Goal: Information Seeking & Learning: Learn about a topic

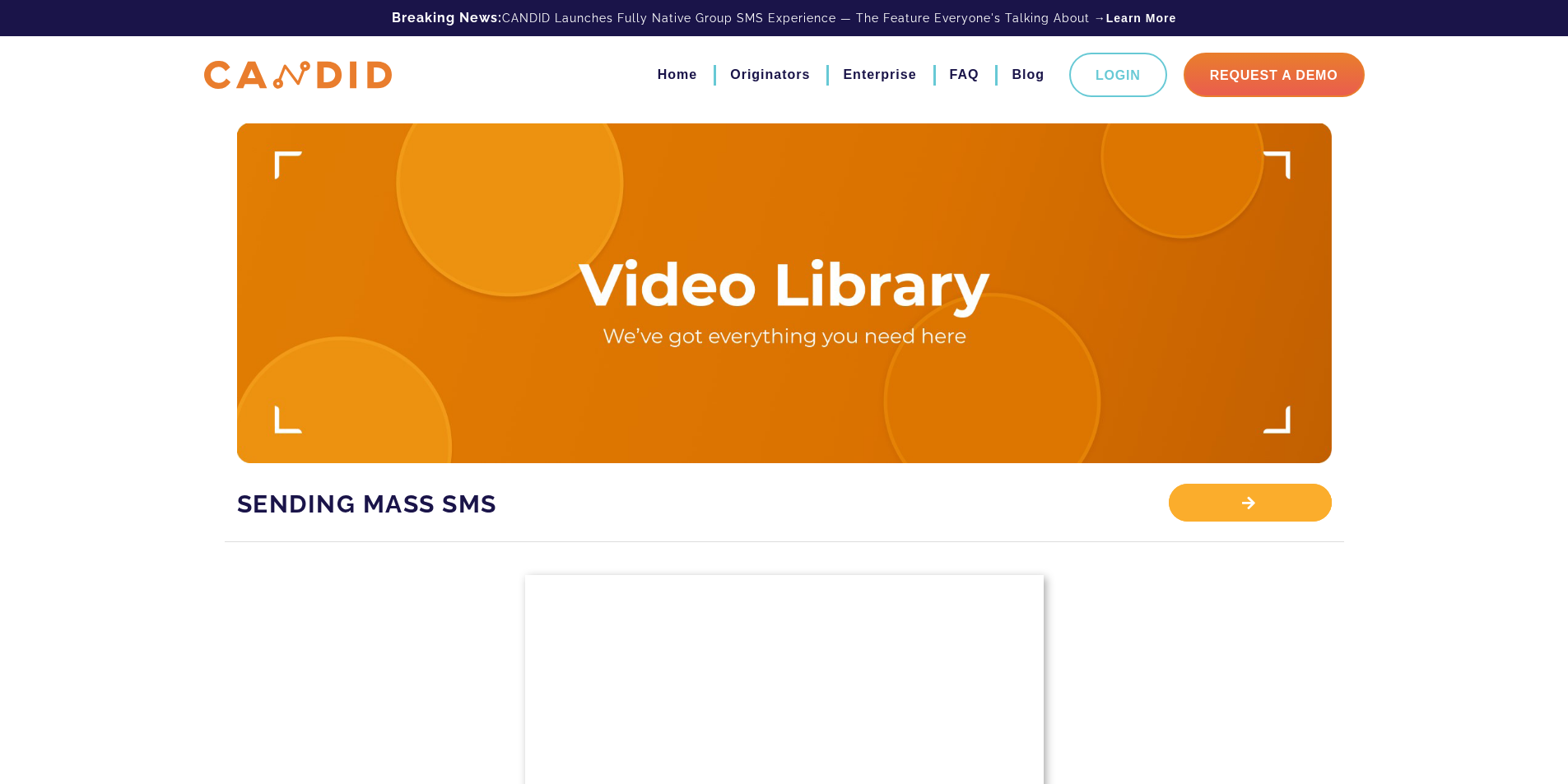
click at [1257, 500] on div "View Library" at bounding box center [1250, 502] width 162 height 38
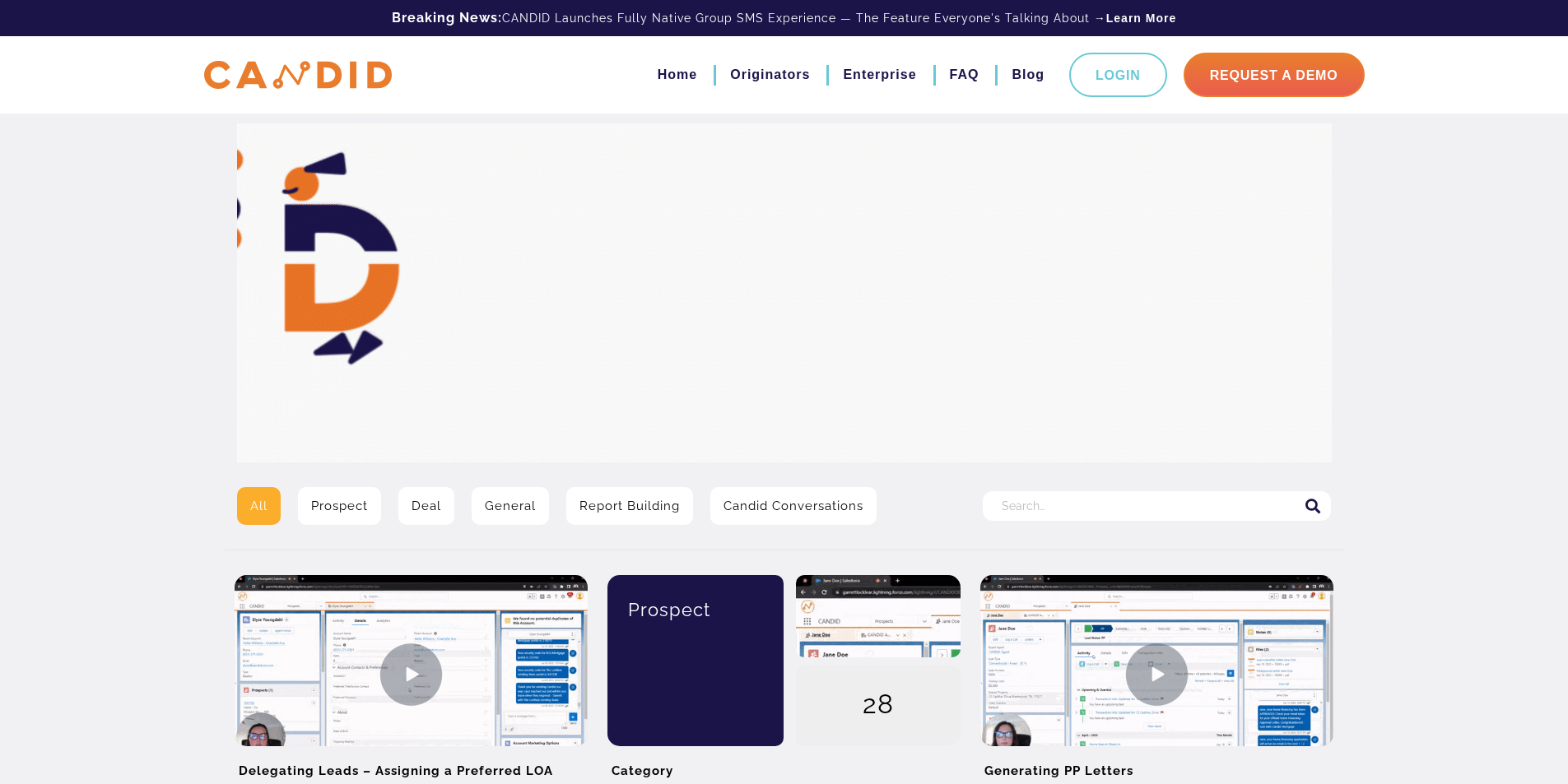
click at [1115, 511] on input "Search for:" at bounding box center [1157, 505] width 348 height 29
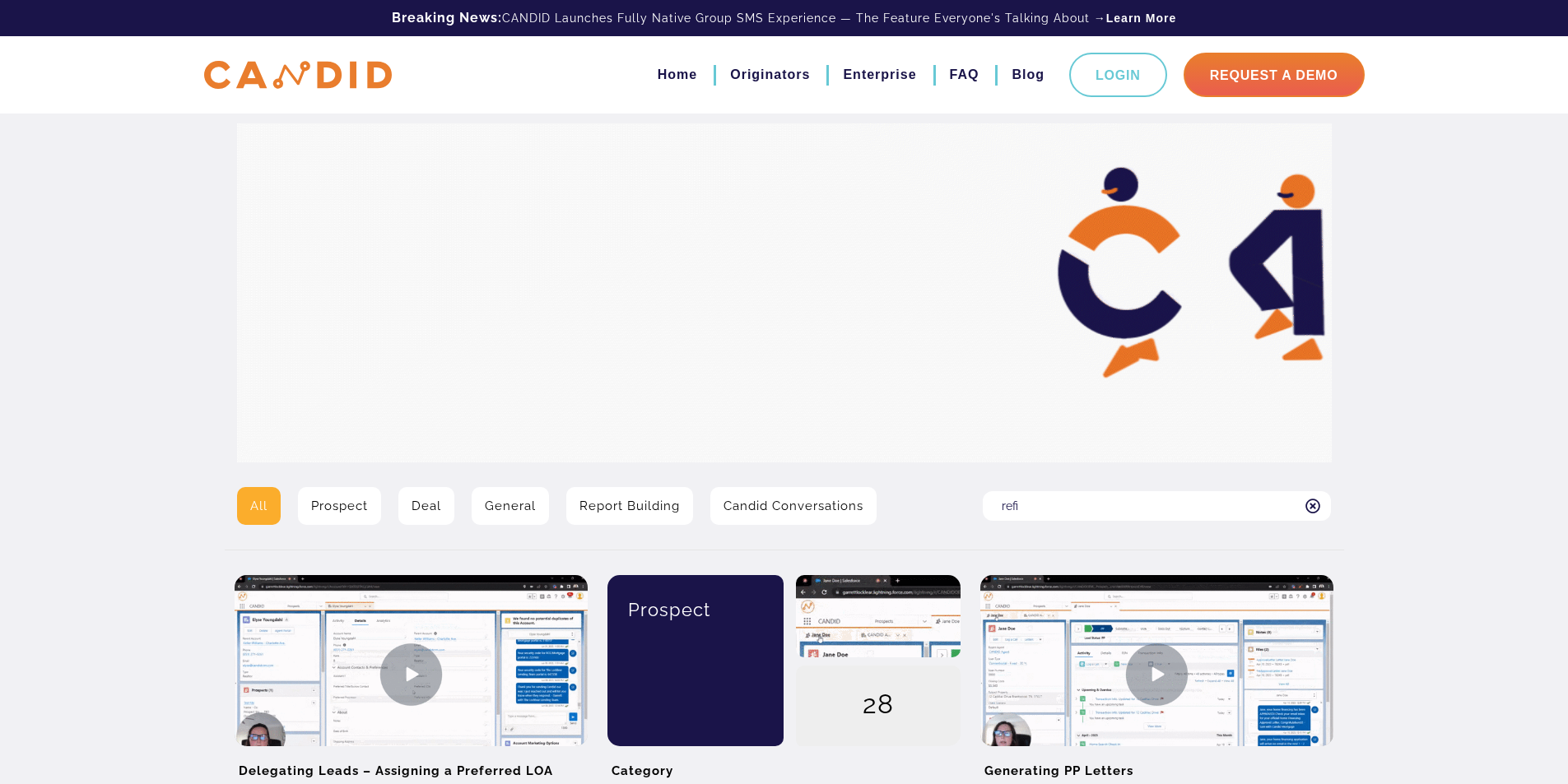
type input "refi"
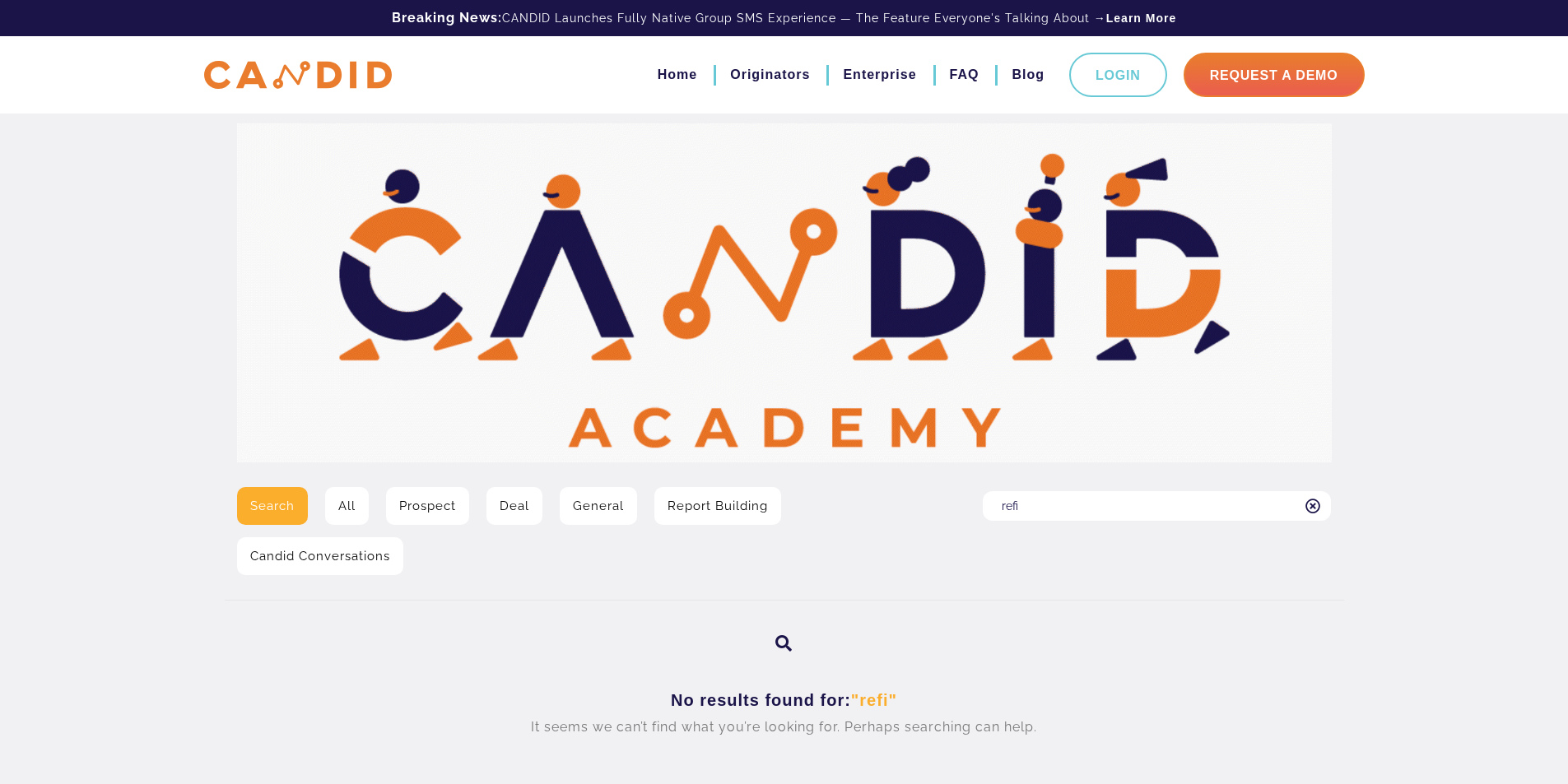
click at [334, 510] on link "All" at bounding box center [347, 505] width 44 height 38
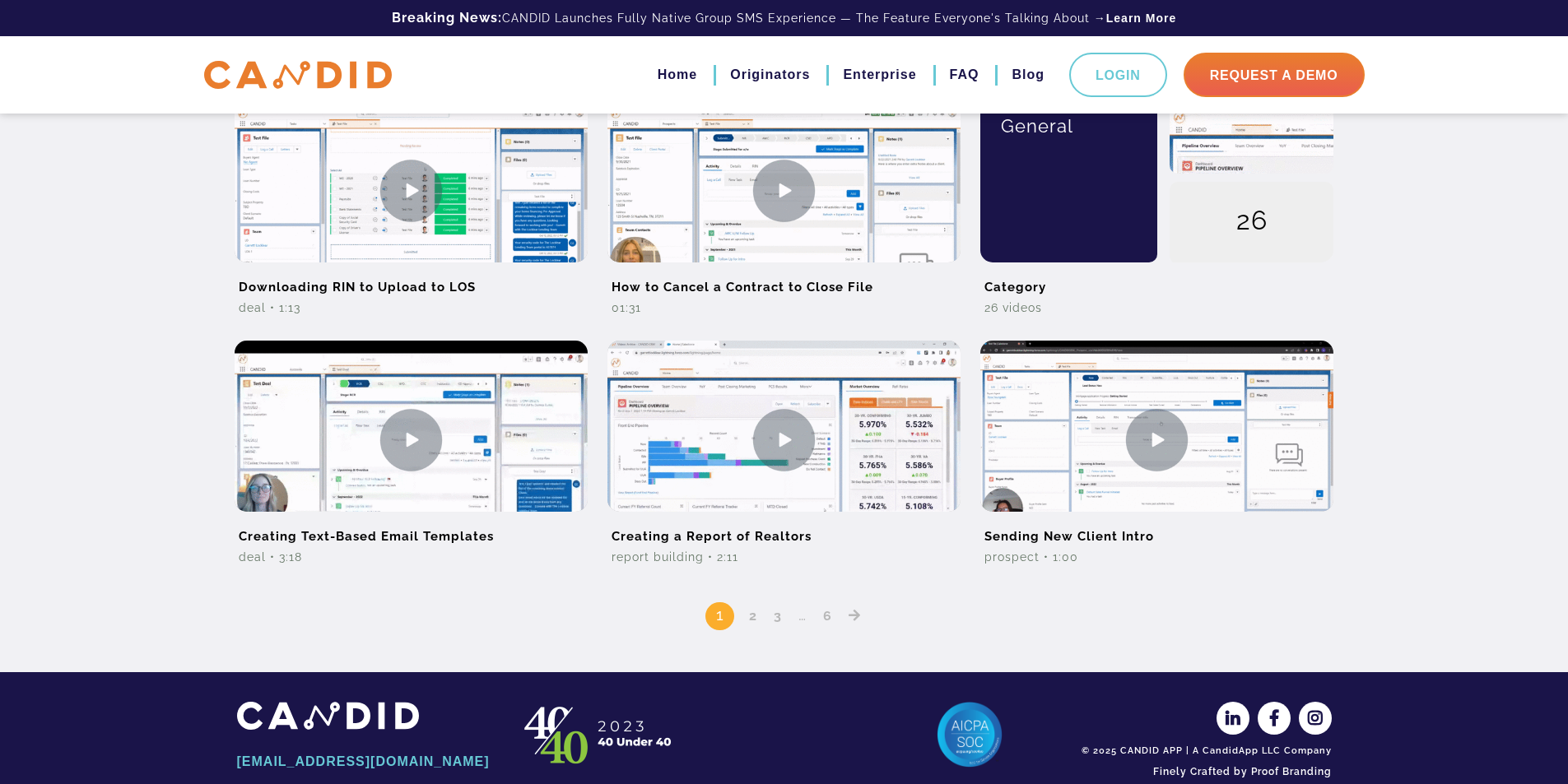
scroll to position [1262, 0]
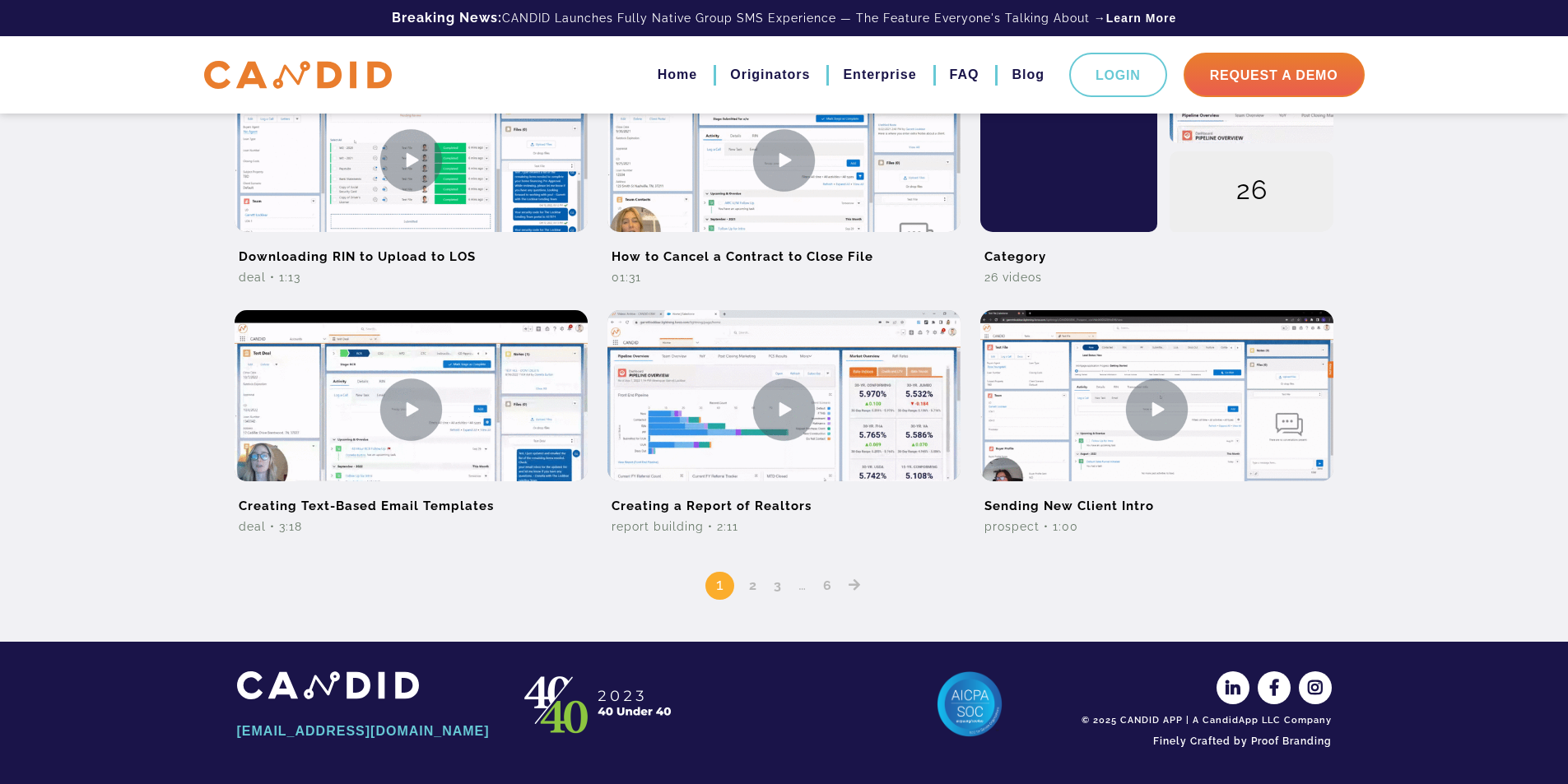
click at [753, 587] on link "2" at bounding box center [753, 585] width 20 height 16
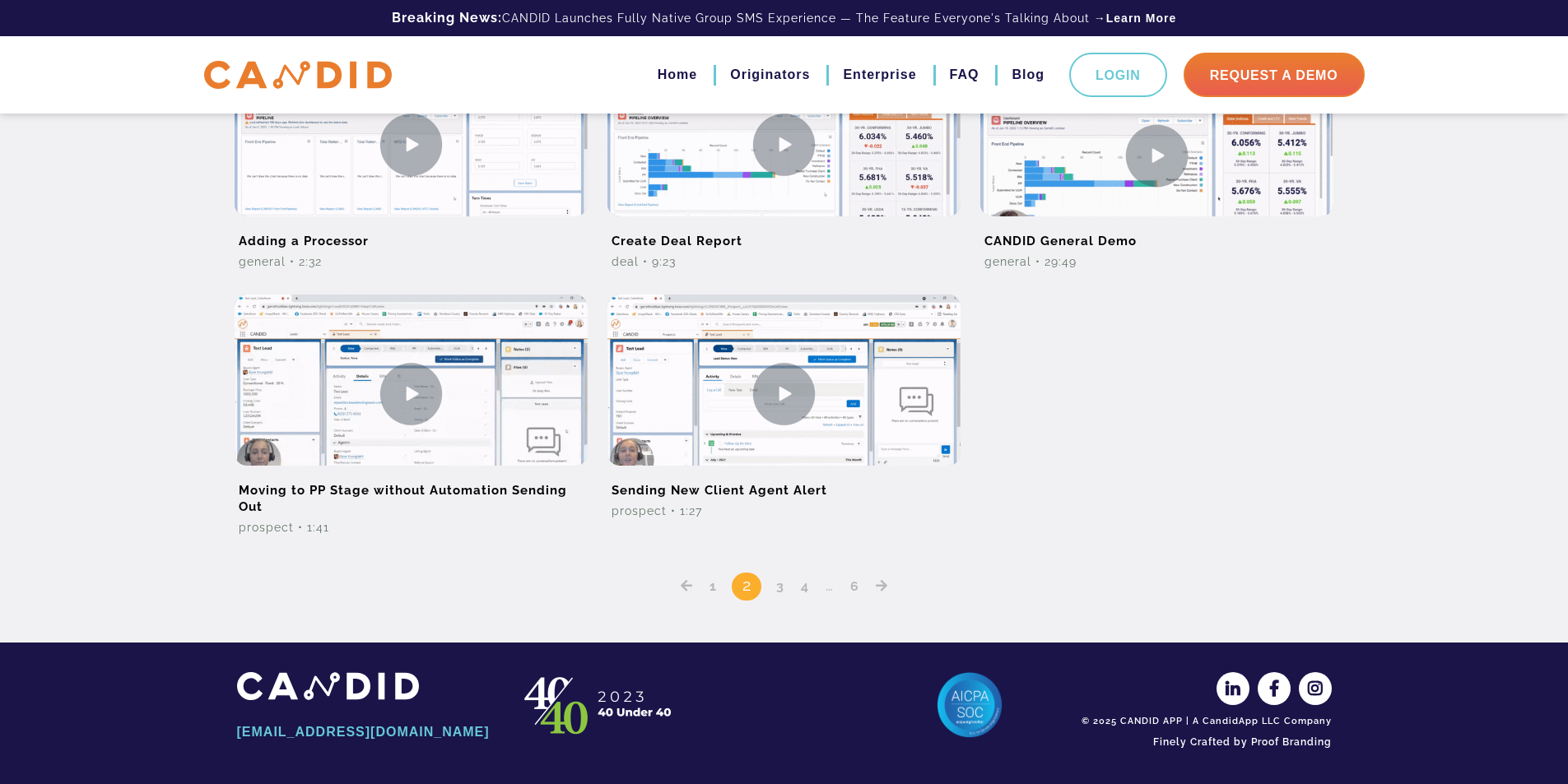
scroll to position [1311, 0]
click at [779, 591] on link "3" at bounding box center [780, 585] width 20 height 16
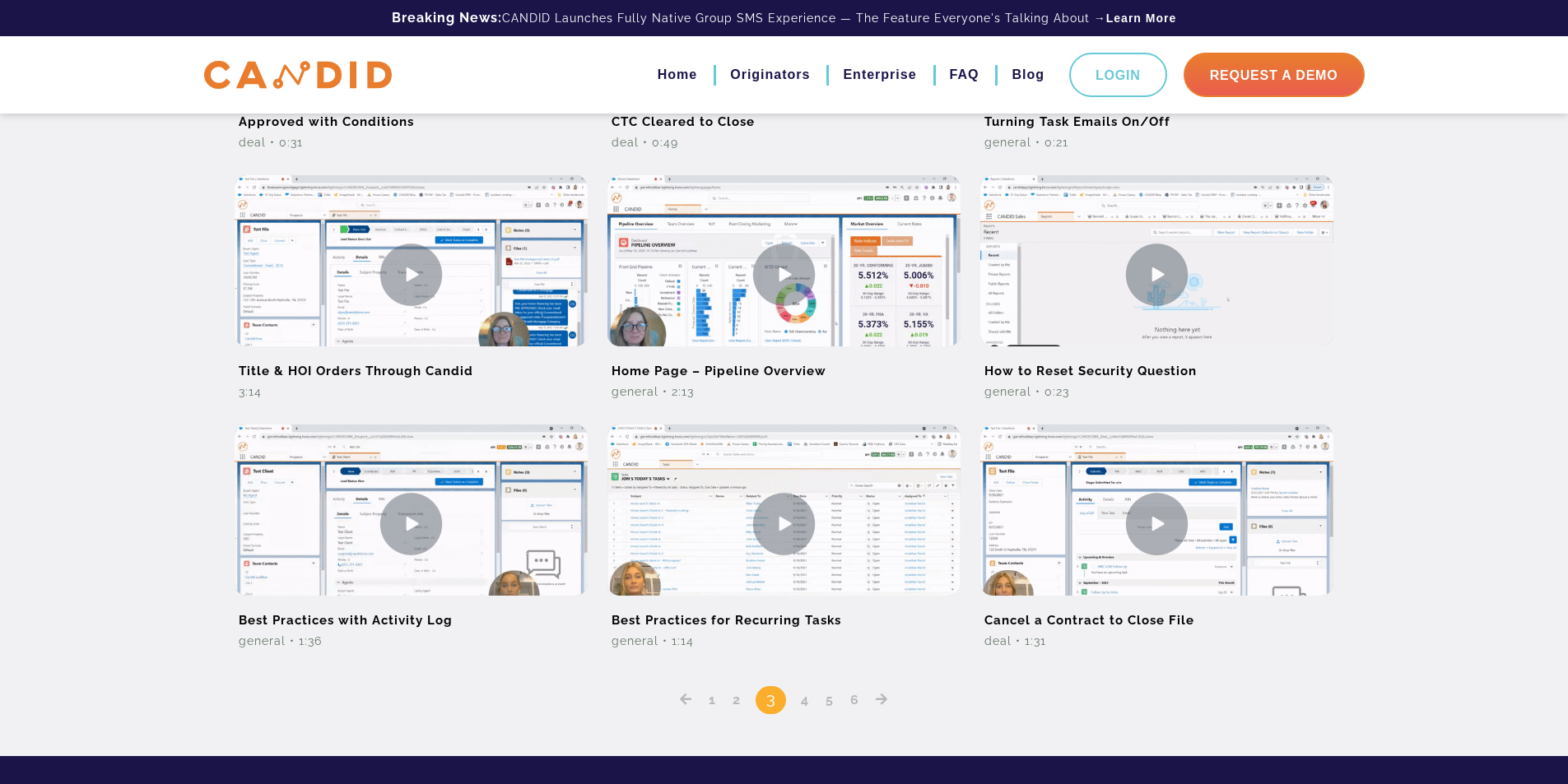
scroll to position [904, 0]
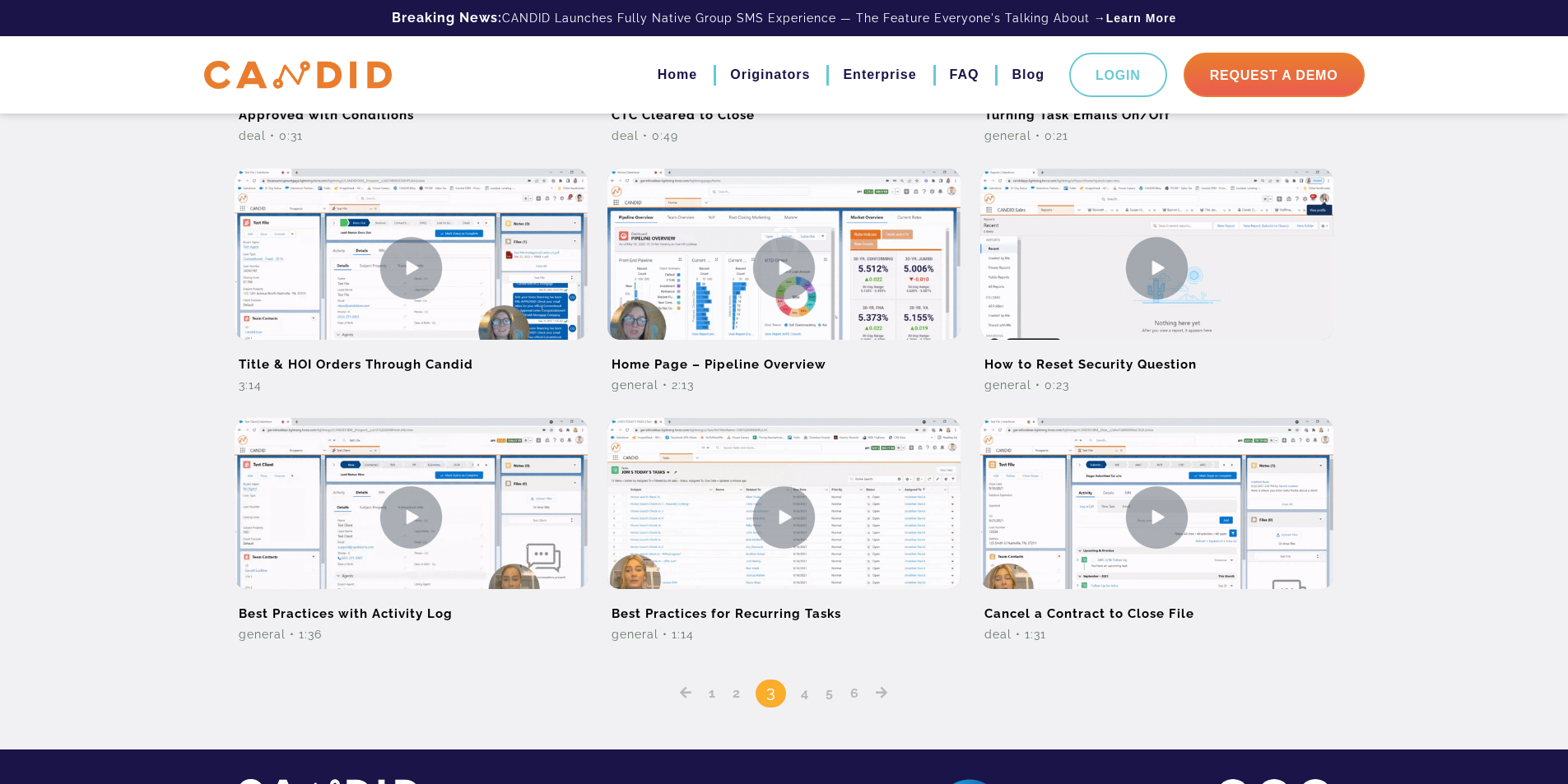
click at [799, 695] on link "4" at bounding box center [805, 693] width 20 height 16
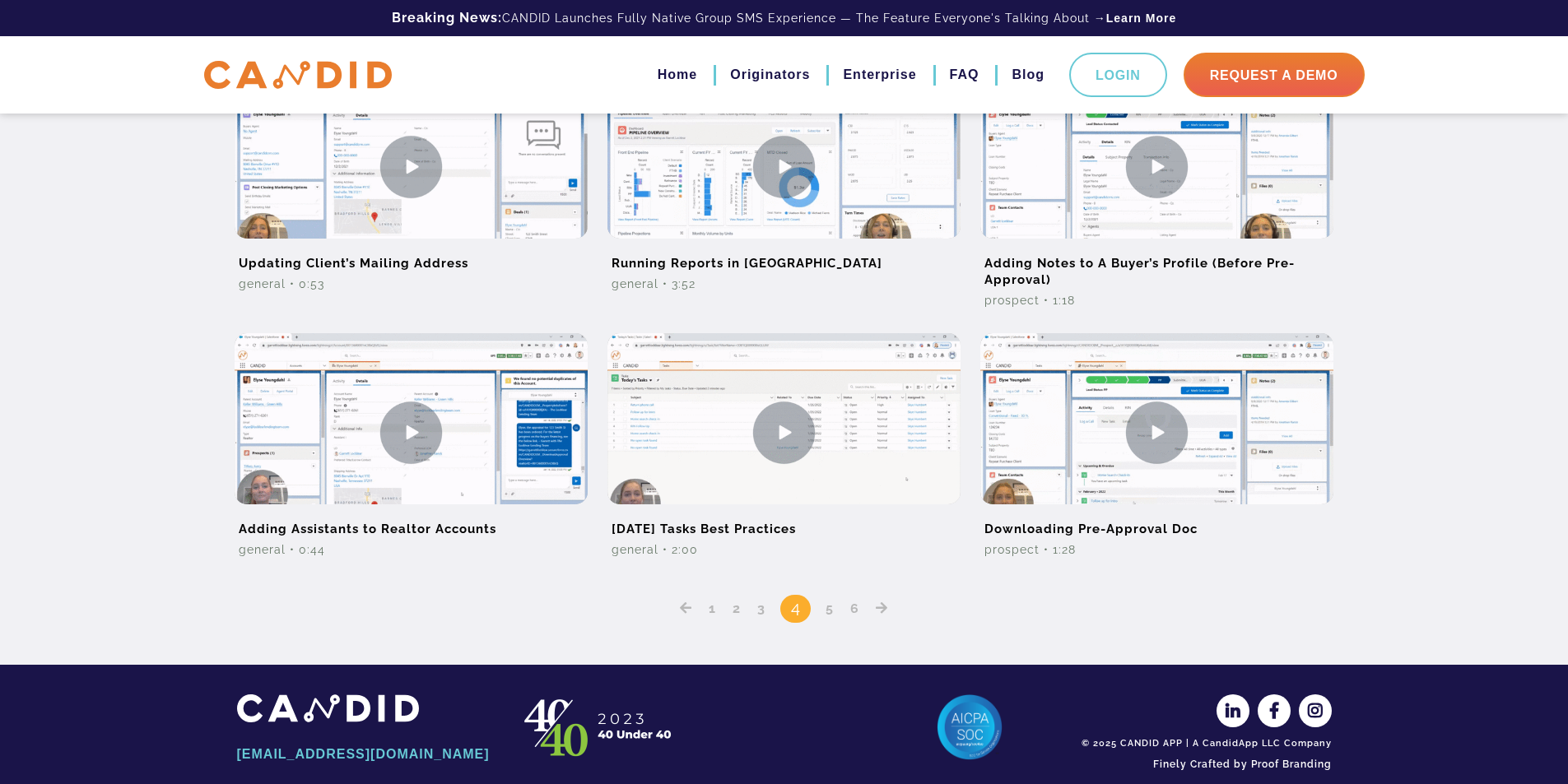
scroll to position [1029, 0]
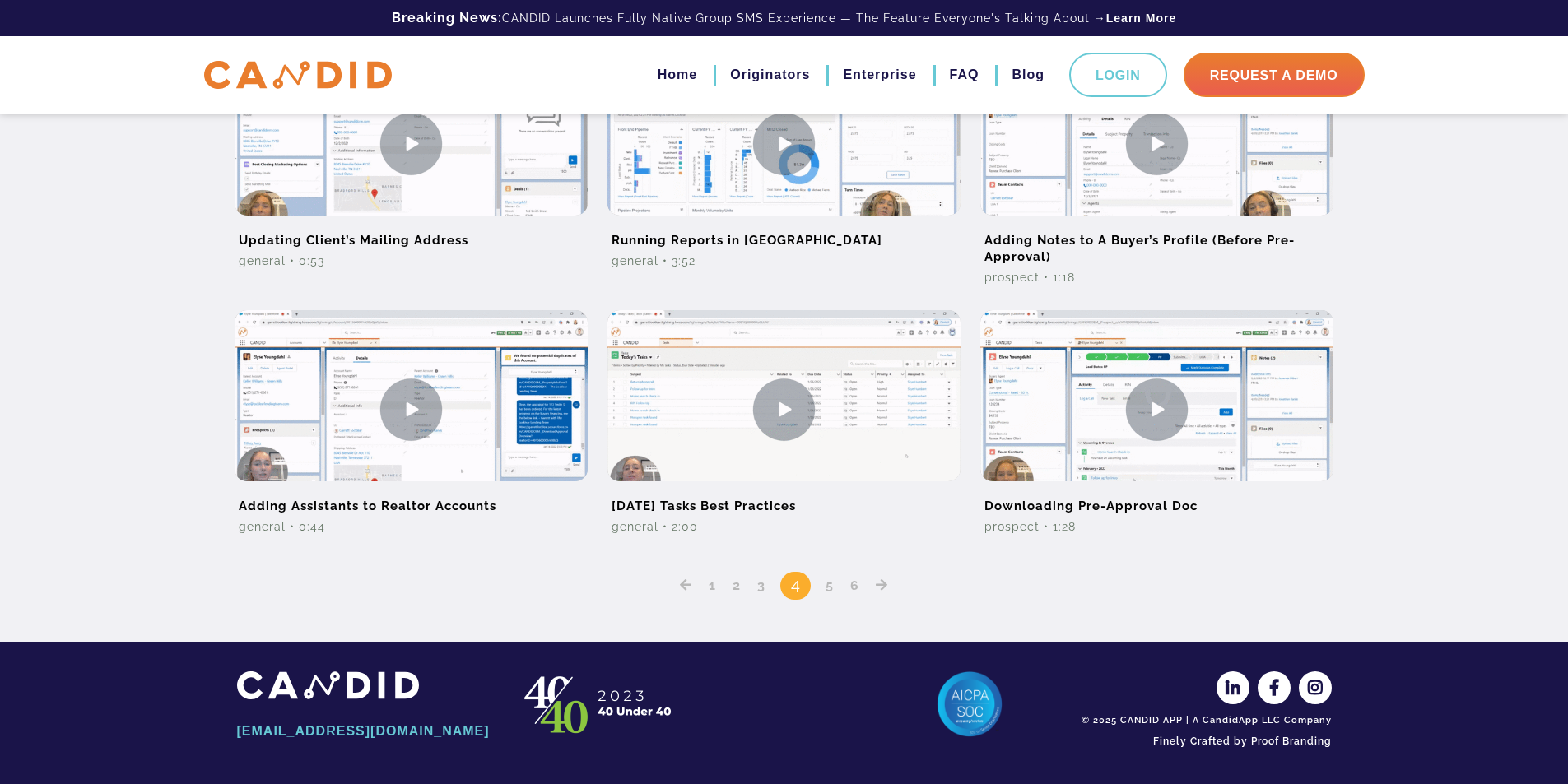
click at [820, 588] on link "5" at bounding box center [830, 585] width 20 height 16
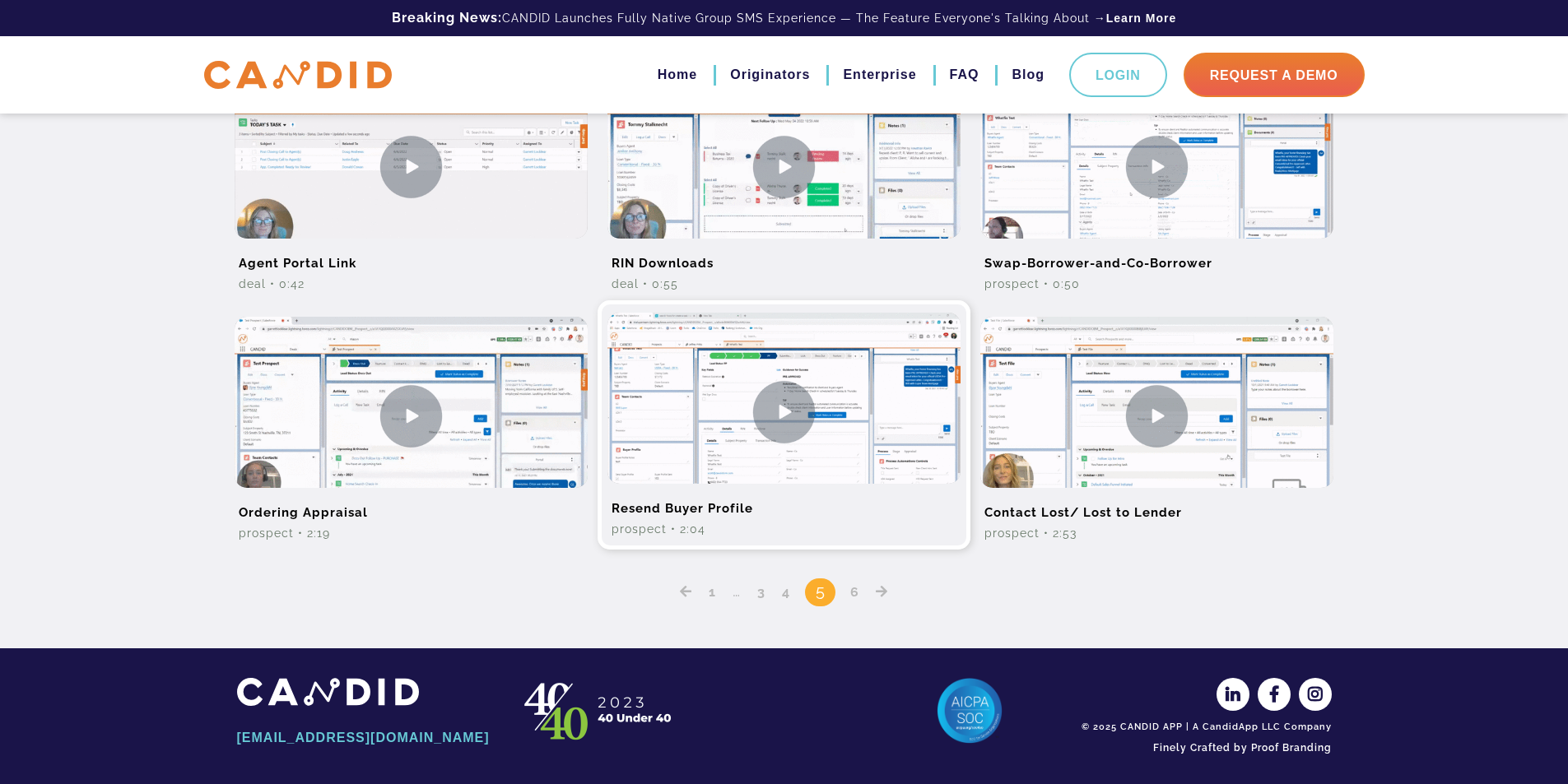
scroll to position [1029, 0]
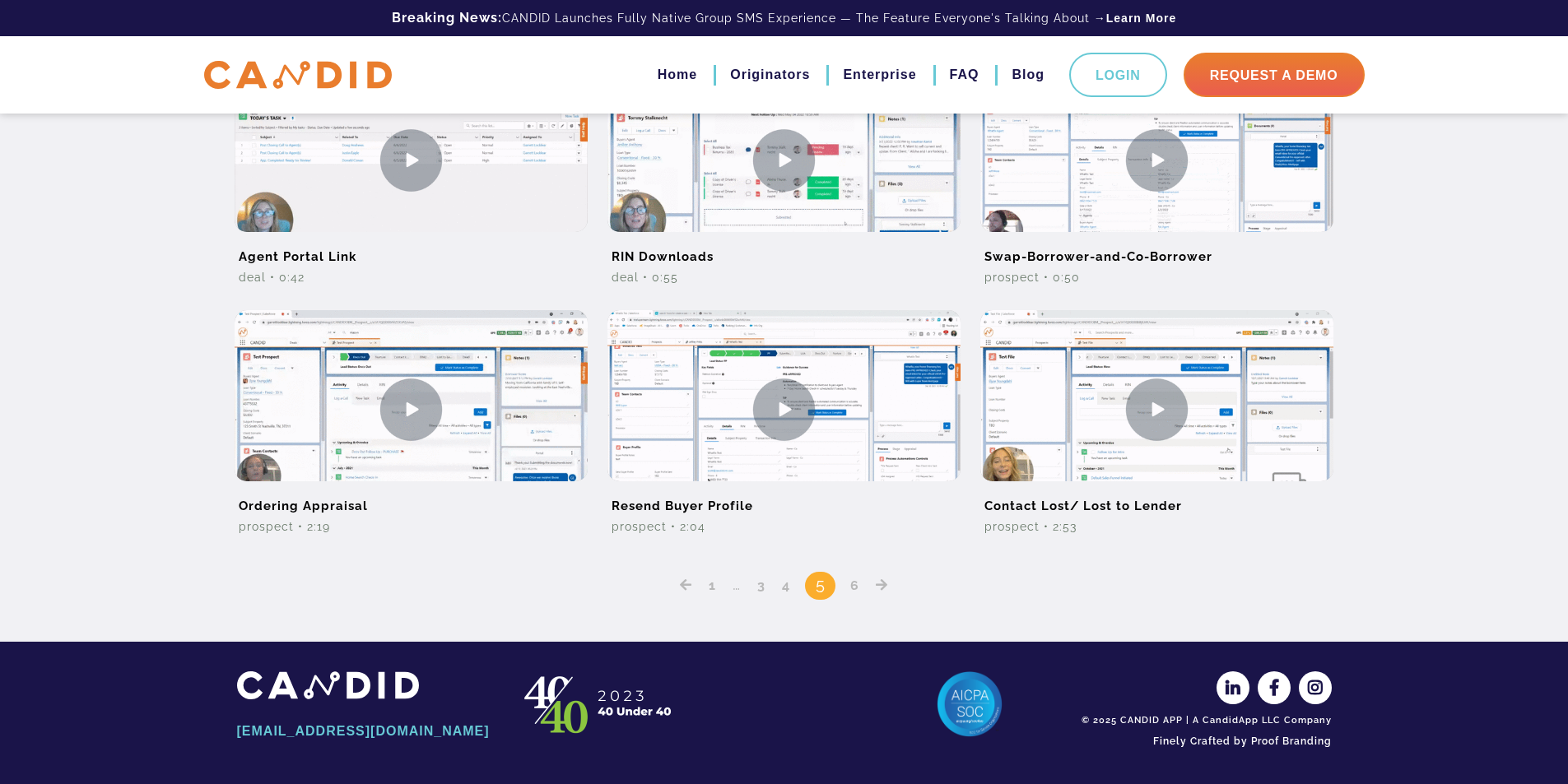
click at [856, 591] on link "6" at bounding box center [855, 585] width 21 height 16
